Goal: Obtain resource: Obtain resource

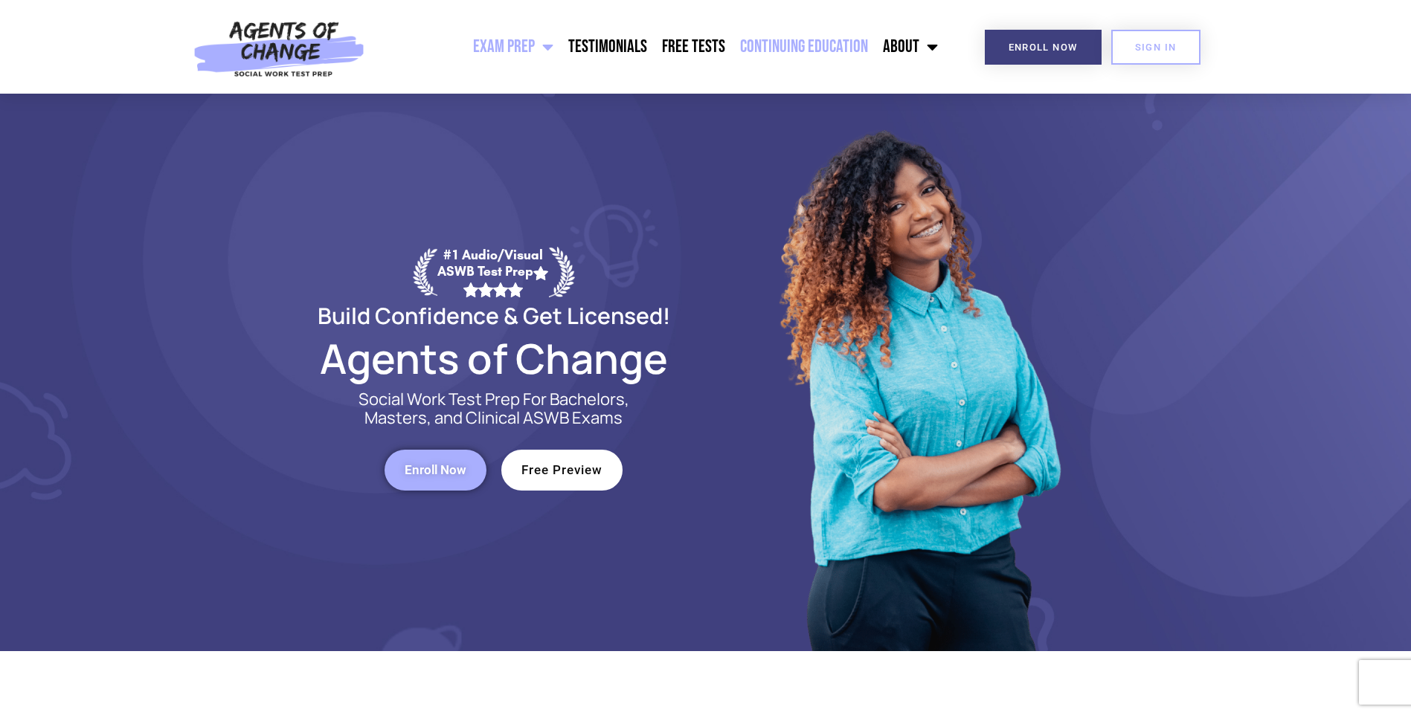
click at [834, 39] on link "Continuing Education" at bounding box center [804, 46] width 143 height 37
click at [779, 47] on link "Continuing Education" at bounding box center [804, 46] width 143 height 37
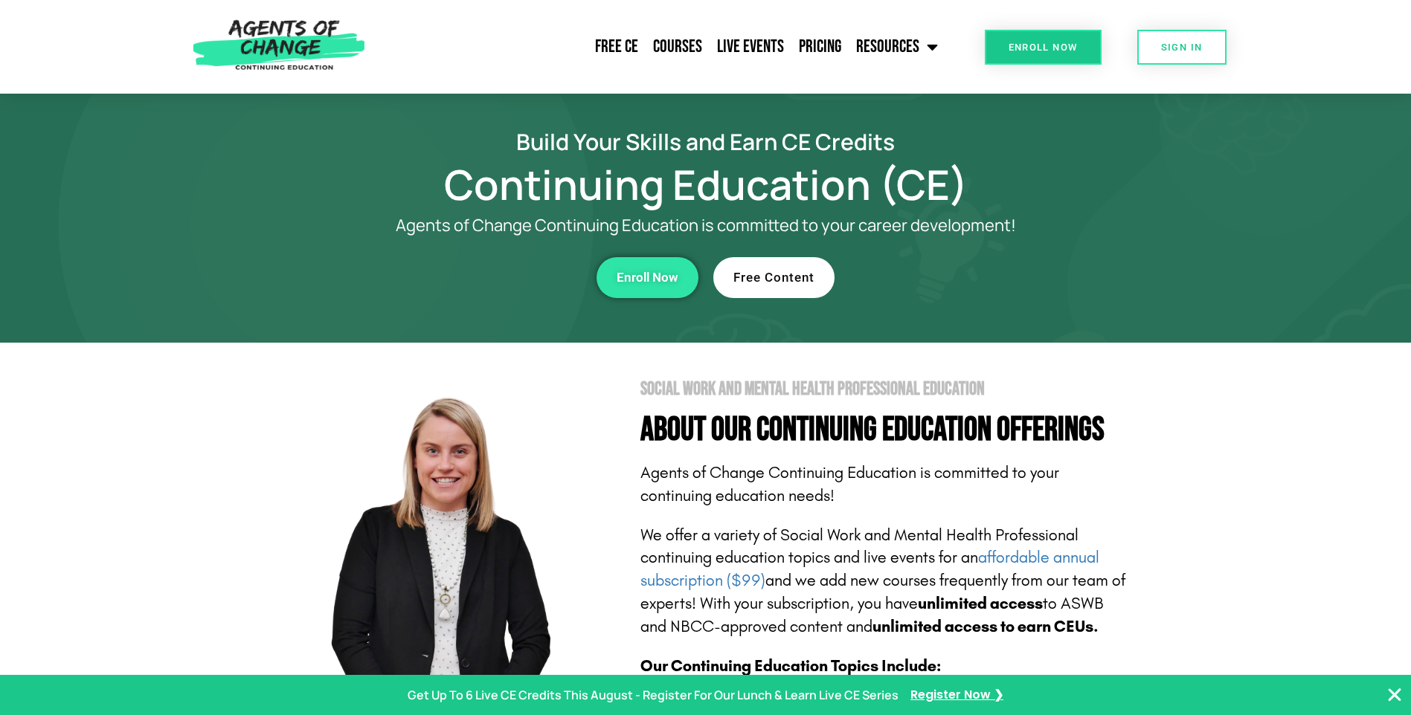
click at [751, 277] on span "Free Content" at bounding box center [773, 277] width 81 height 13
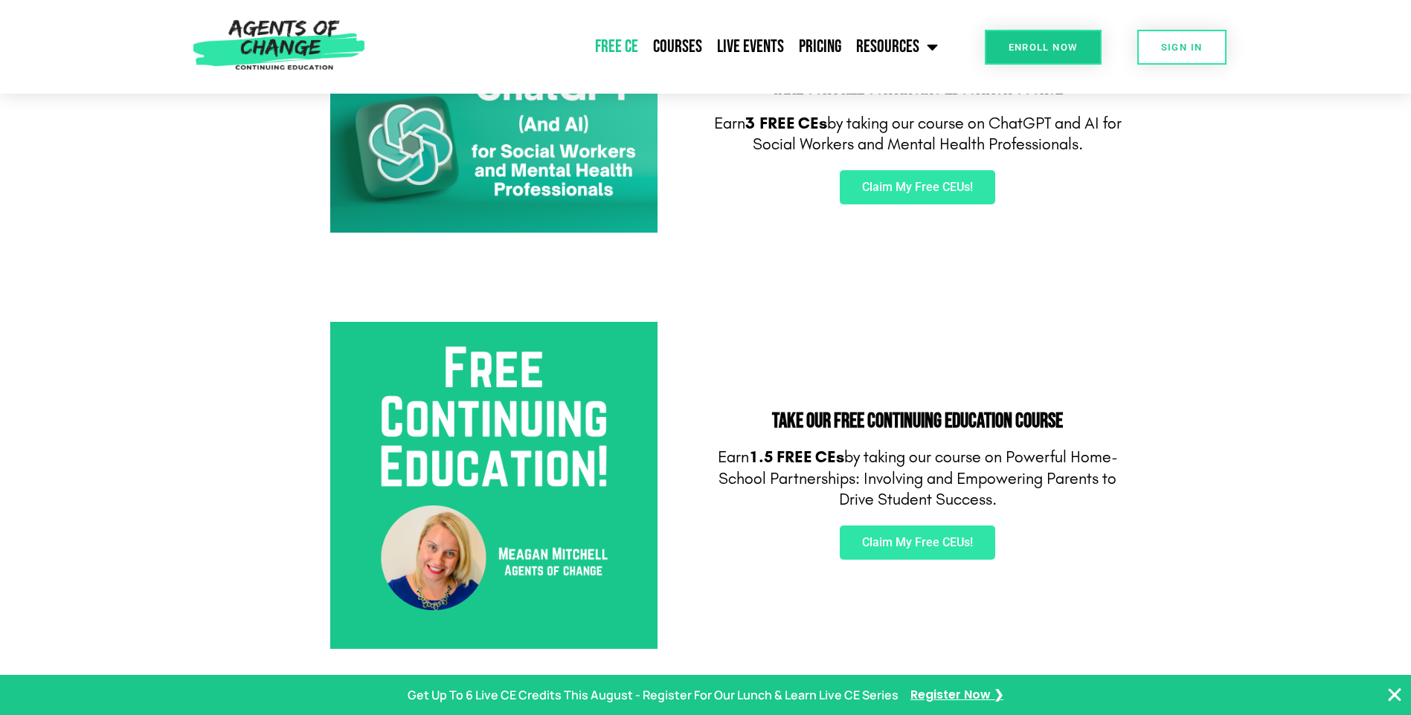
scroll to position [149, 0]
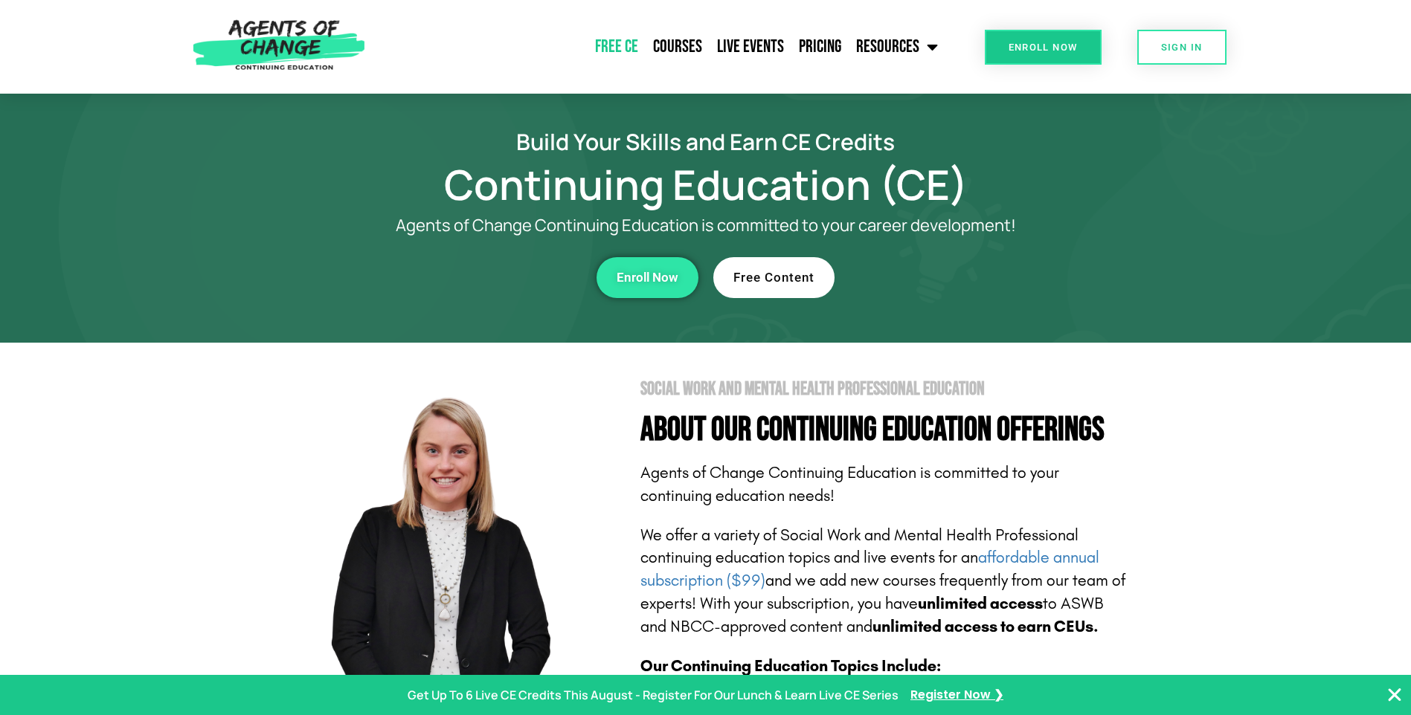
click at [598, 53] on link "Free CE" at bounding box center [617, 46] width 58 height 37
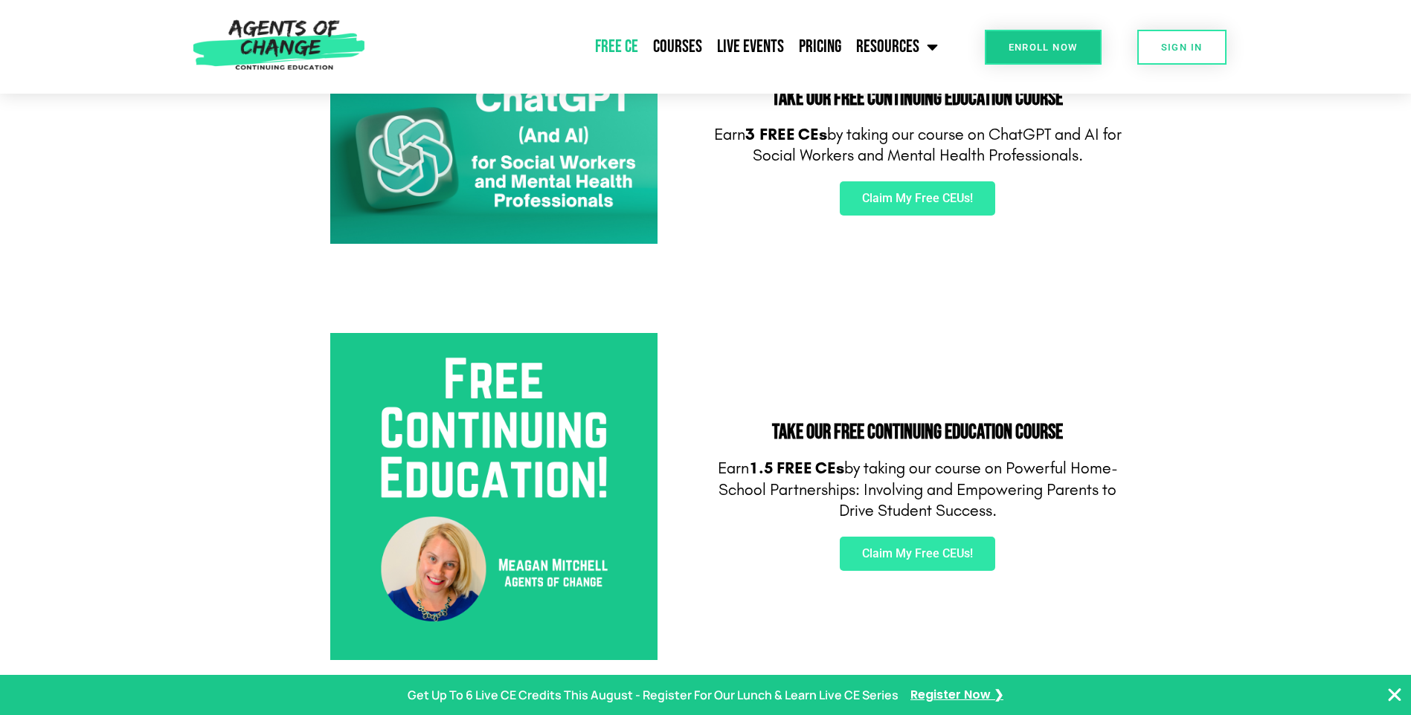
scroll to position [74, 0]
